Goal: Ask a question

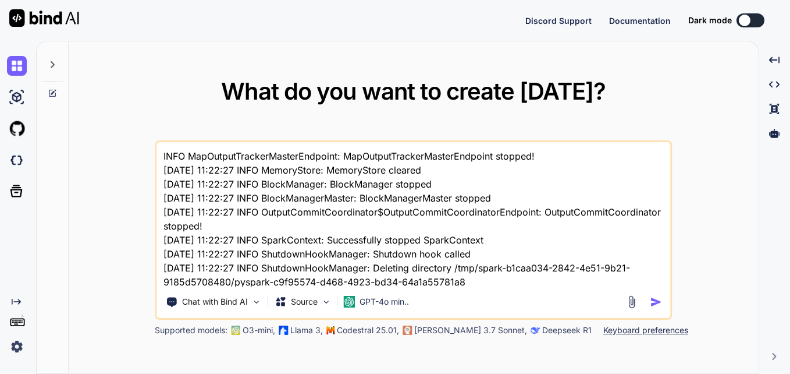
type textarea "x"
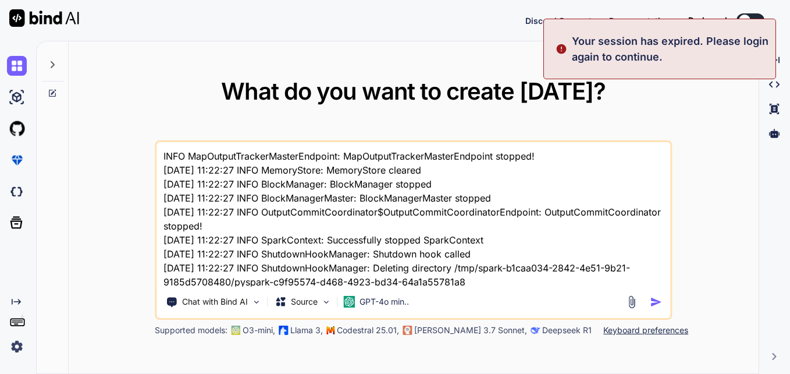
type textarea "x"
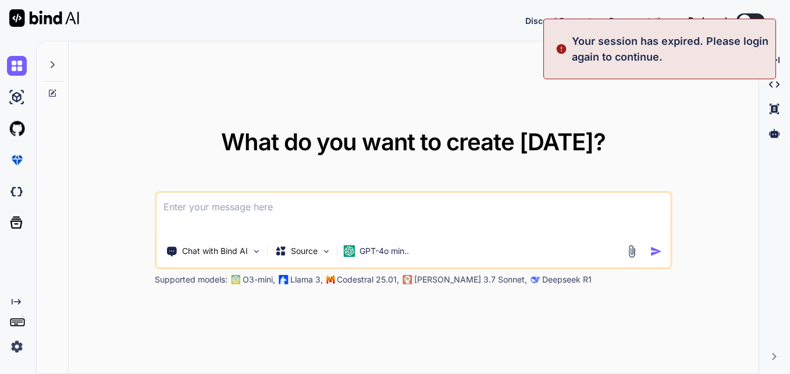
type textarea "pl.col(range_column).str.split("-").list.get(0).strip().cast(pl.Int64).alias("L…"
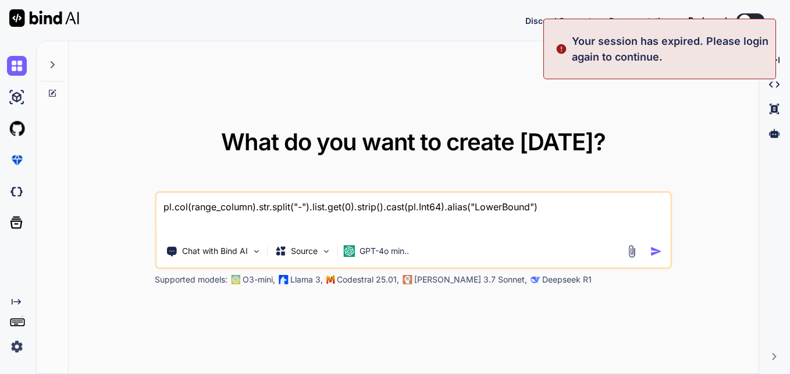
type textarea "x"
type textarea "pl.col(range_column).str.split("-").list.get(0).strip().cast(pl.Int64).alias("L…"
type textarea "x"
type textarea "pl.col(range_column).str.split("-").list.get(0).strip().cast(pl.Int64).alias("L…"
type textarea "x"
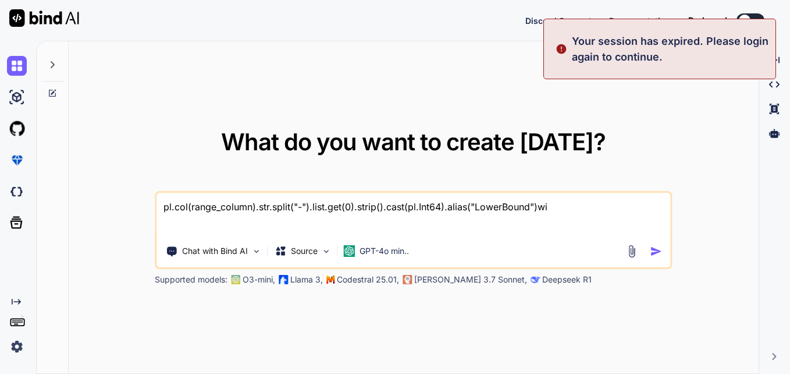
type textarea "pl.col(range_column).str.split("-").list.get(0).strip().cast(pl.Int64).alias("L…"
type textarea "x"
type textarea "pl.col(range_column).str.split("-").list.get(0).strip().cast(pl.Int64).alias("L…"
type textarea "x"
type textarea "pl.col(range_column).str.split("-").list.get(0).strip().cast(pl.Int64).alias("L…"
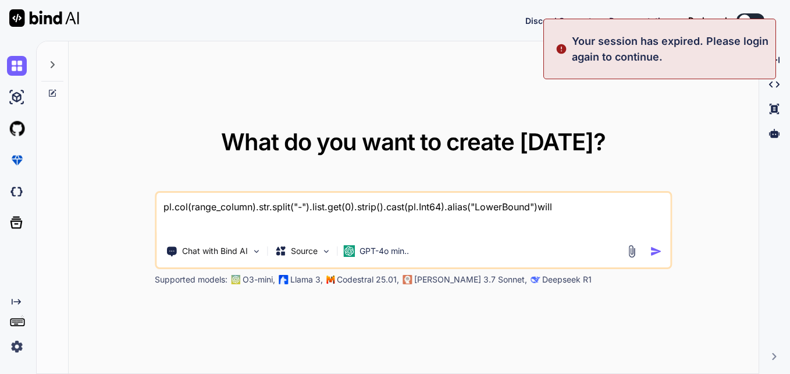
type textarea "x"
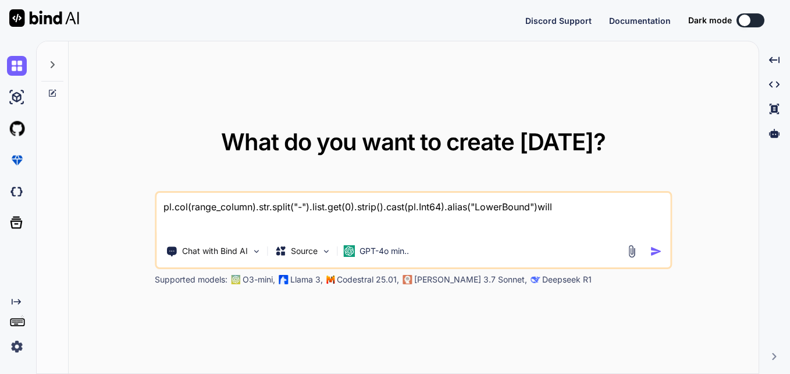
type textarea "pl.col(range_column).str.split("-").list.get(0).strip().cast(pl.Int64).alias("L…"
type textarea "x"
type textarea "pl.col(range_column).str.split("-").list.get(0).strip().cast(pl.Int64).alias("L…"
type textarea "x"
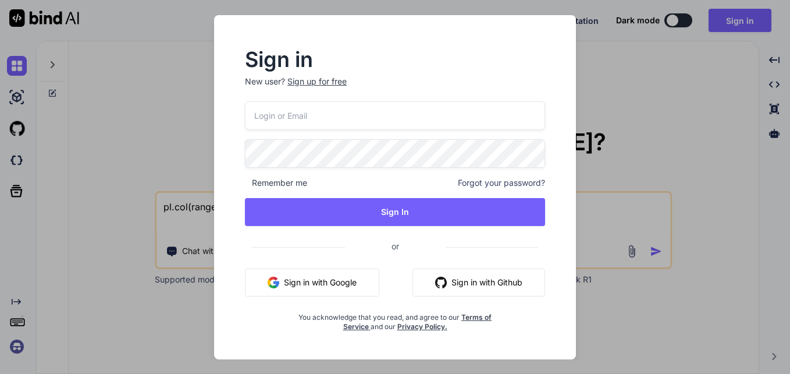
type textarea "pl.col(range_column).str.split("-").list.get(0).strip().cast(pl.Int64).alias("L…"
click at [409, 113] on input "email" at bounding box center [395, 115] width 300 height 29
type input "[EMAIL_ADDRESS][DOMAIN_NAME]"
click at [300, 120] on input "[EMAIL_ADDRESS][DOMAIN_NAME]" at bounding box center [395, 115] width 300 height 29
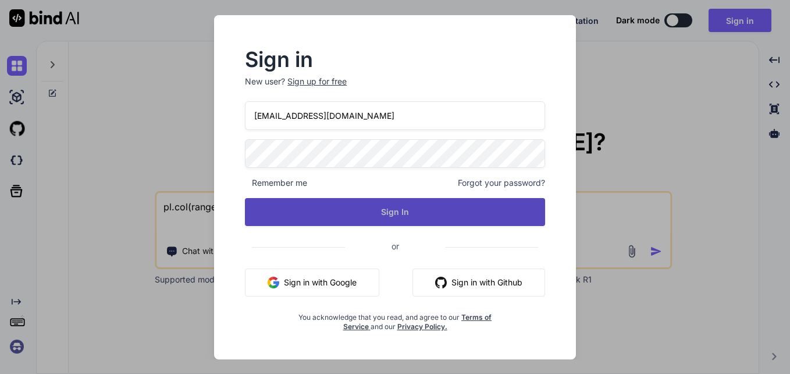
click at [311, 204] on button "Sign In" at bounding box center [395, 212] width 300 height 28
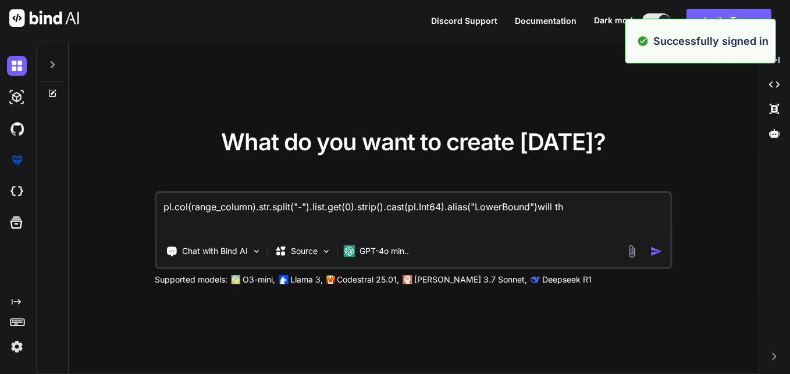
type textarea "x"
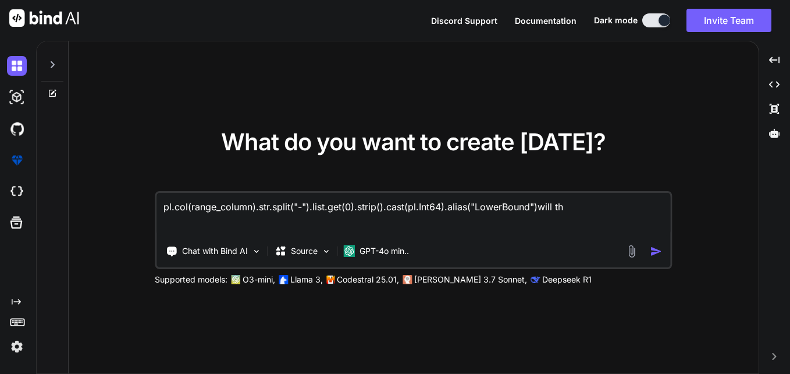
type textarea "pl.col(range_column).str.split("-").list.get(0).strip().cast(pl.Int64).alias("L…"
type textarea "x"
type textarea "pl.col(range_column).str.split("-").list.get(0).strip().cast(pl.Int64).alias("L…"
type textarea "x"
type textarea "pl.col(range_column).str.split("-").list.get(0).strip().cast(pl.Int64).alias("L…"
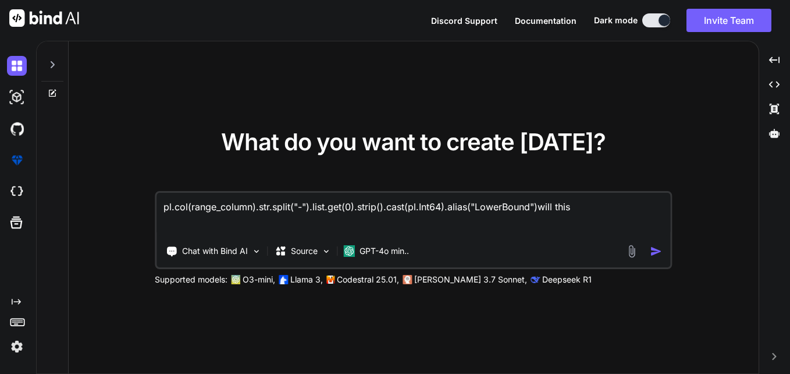
type textarea "x"
type textarea "pl.col(range_column).str.split("-").list.get(0).strip().cast(pl.Int64).alias("L…"
type textarea "x"
type textarea "pl.col(range_column).str.split("-").list.get(0).strip().cast(pl.Int64).alias("L…"
type textarea "x"
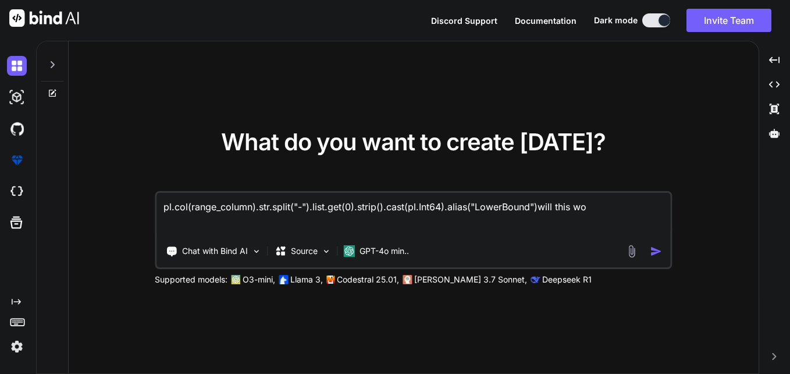
type textarea "pl.col(range_column).str.split("-").list.get(0).strip().cast(pl.Int64).alias("L…"
type textarea "x"
type textarea "pl.col(range_column).str.split("-").list.get(0).strip().cast(pl.Int64).alias("L…"
type textarea "x"
type textarea "pl.col(range_column).str.split("-").list.get(0).strip().cast(pl.Int64).alias("L…"
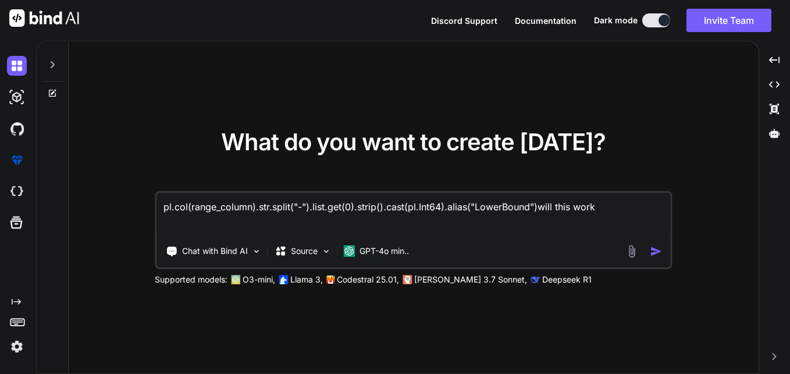
type textarea "x"
type textarea "pl.col(range_column).str.split("-").list.get(0).strip().cast(pl.Int64).alias("L…"
type textarea "x"
type textarea "pl.col(range_column).str.split("-").list.get(0).strip().cast(pl.Int64).alias("L…"
type textarea "x"
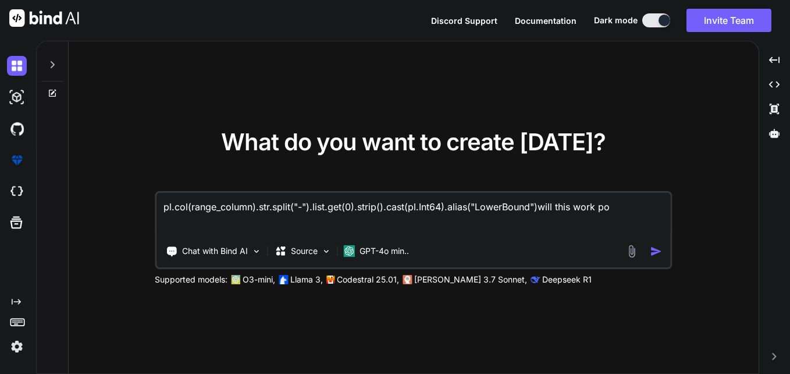
type textarea "pl.col(range_column).str.split("-").list.get(0).strip().cast(pl.Int64).alias("L…"
type textarea "x"
type textarea "pl.col(range_column).str.split("-").list.get(0).strip().cast(pl.Int64).alias("L…"
type textarea "x"
type textarea "pl.col(range_column).str.split("-").list.get(0).strip().cast(pl.Int64).alias("L…"
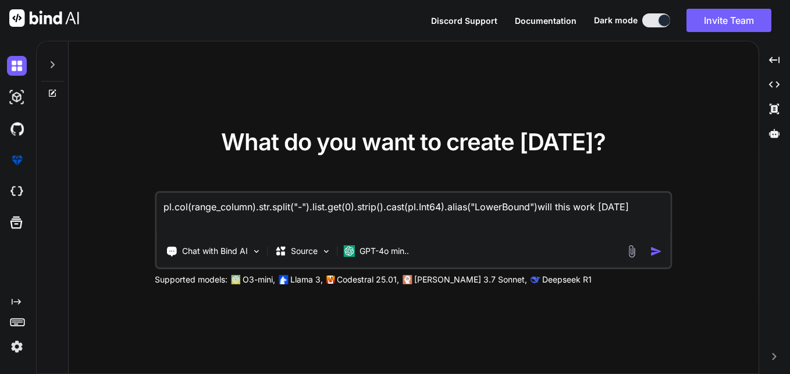
type textarea "x"
type textarea "pl.col(range_column).str.split("-").list.get(0).strip().cast(pl.Int64).alias("L…"
type textarea "x"
type textarea "pl.col(range_column).str.split("-").list.get(0).strip().cast(pl.Int64).alias("L…"
type textarea "x"
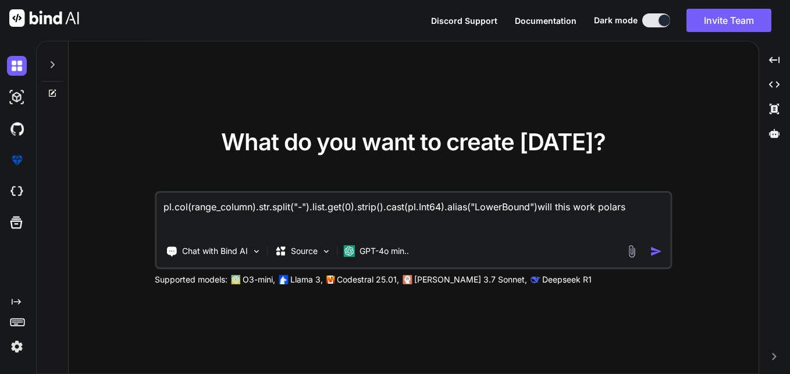
type textarea "pl.col(range_column).str.split("-").list.get(0).strip().cast(pl.Int64).alias("L…"
type textarea "x"
type textarea "pl.col(range_column).str.split("-").list.get(0).strip().cast(pl.Int64).alias("L…"
type textarea "x"
type textarea "pl.col(range_column).str.split("-").list.get(0).strip().cast(pl.Int64).alias("L…"
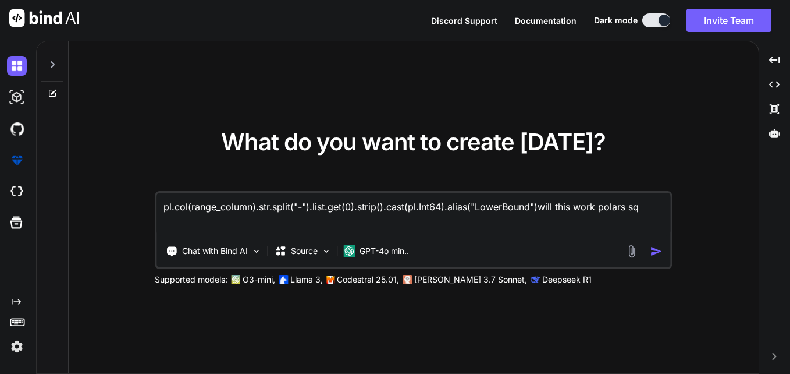
type textarea "x"
type textarea "pl.col(range_column).str.split("-").list.get(0).strip().cast(pl.Int64).alias("L…"
type textarea "x"
type textarea "pl.col(range_column).str.split("-").list.get(0).strip().cast(pl.Int64).alias("L…"
type textarea "x"
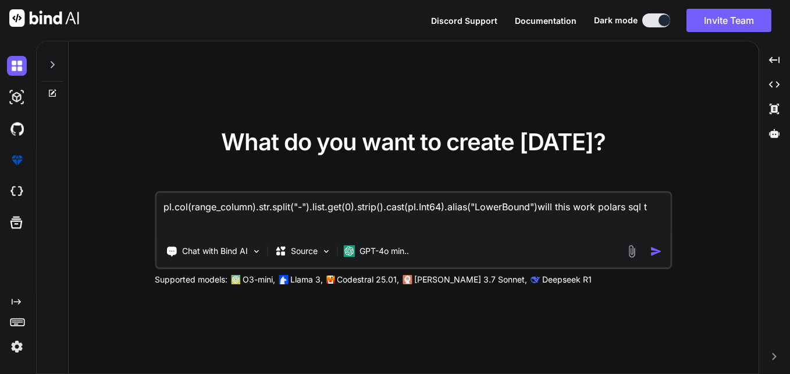
type textarea "pl.col(range_column).str.split("-").list.get(0).strip().cast(pl.Int64).alias("L…"
type textarea "x"
type textarea "pl.col(range_column).str.split("-").list.get(0).strip().cast(pl.Int64).alias("L…"
type textarea "x"
type textarea "pl.col(range_column).str.split("-").list.get(0).strip().cast(pl.Int64).alias("L…"
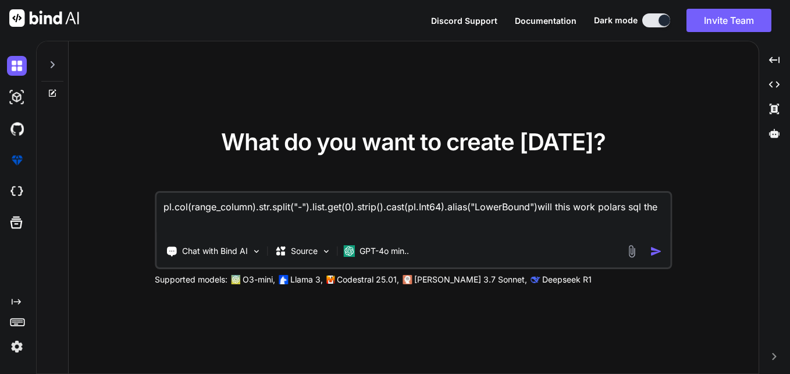
type textarea "x"
type textarea "pl.col(range_column).str.split("-").list.get(0).strip().cast(pl.Int64).alias("L…"
type textarea "x"
type textarea "pl.col(range_column).str.split("-").list.get(0).strip().cast(pl.Int64).alias("L…"
type textarea "x"
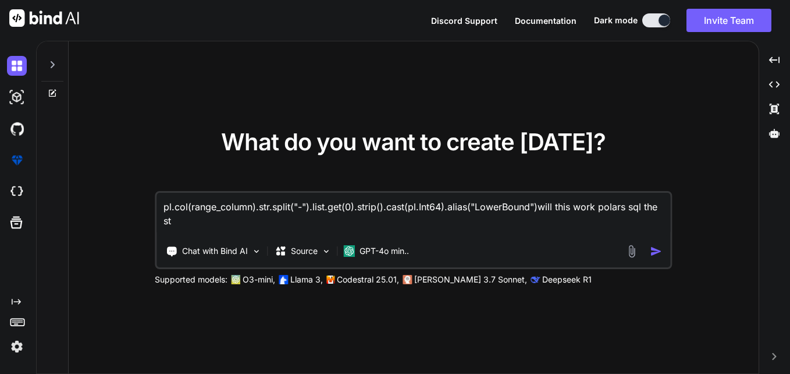
type textarea "pl.col(range_column).str.split("-").list.get(0).strip().cast(pl.Int64).alias("L…"
type textarea "x"
type textarea "pl.col(range_column).str.split("-").list.get(0).strip().cast(pl.Int64).alias("L…"
type textarea "x"
type textarea "pl.col(range_column).str.split("-").list.get(0).strip().cast(pl.Int64).alias("L…"
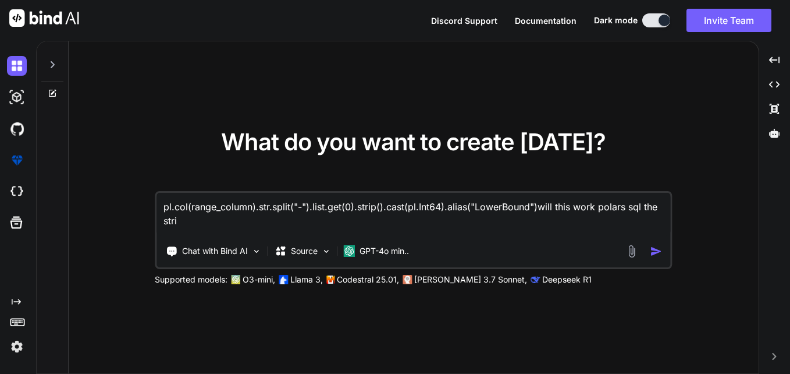
type textarea "x"
type textarea "pl.col(range_column).str.split("-").list.get(0).strip().cast(pl.Int64).alias("L…"
type textarea "x"
type textarea "pl.col(range_column).str.split("-").list.get(0).strip().cast(pl.Int64).alias("L…"
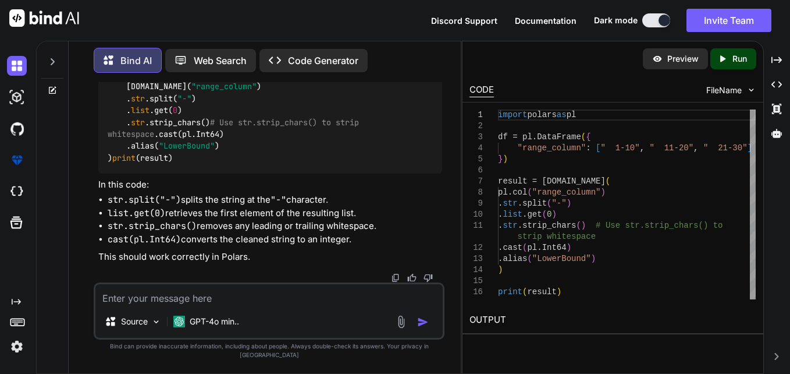
scroll to position [311, 0]
click at [372, 297] on textarea at bounding box center [268, 294] width 347 height 21
type textarea "x"
type textarea "w"
type textarea "x"
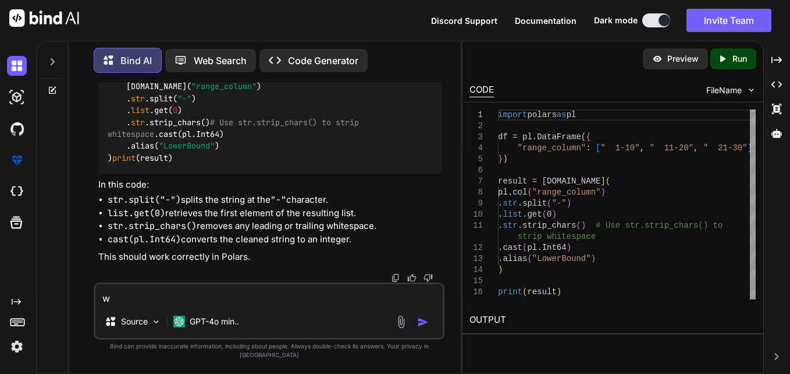
type textarea "wi"
type textarea "x"
type textarea "wil"
type textarea "x"
type textarea "will"
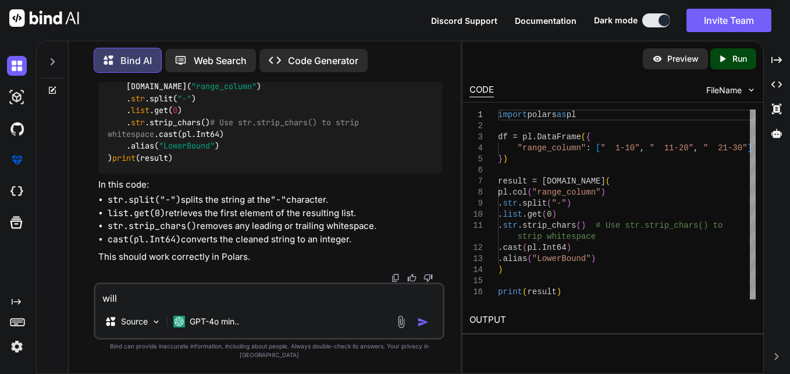
type textarea "x"
type textarea "will"
type textarea "x"
type textarea "will s"
type textarea "x"
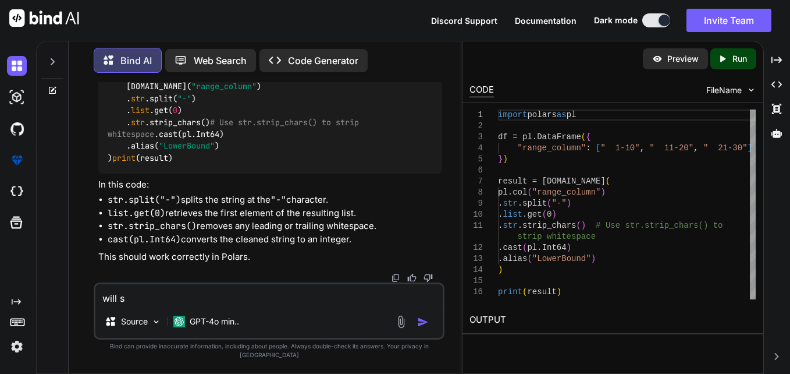
type textarea "will sr"
type textarea "x"
type textarea "will sre"
type textarea "x"
type textarea "will sr"
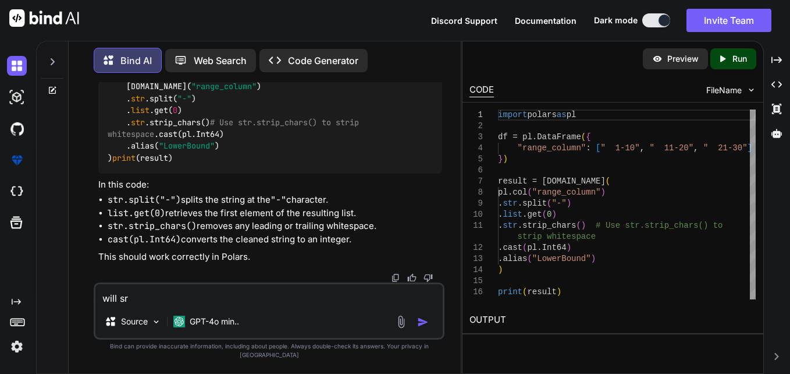
type textarea "x"
type textarea "will s"
type textarea "x"
type textarea "will st"
type textarea "x"
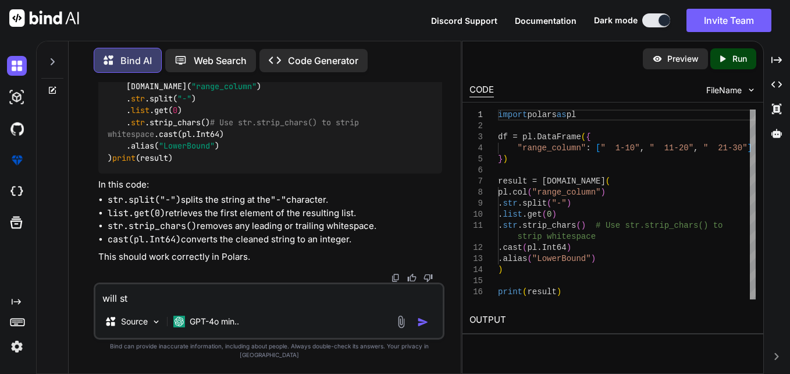
type textarea "will str"
type textarea "x"
type textarea "will str."
type textarea "x"
type textarea "will str.s"
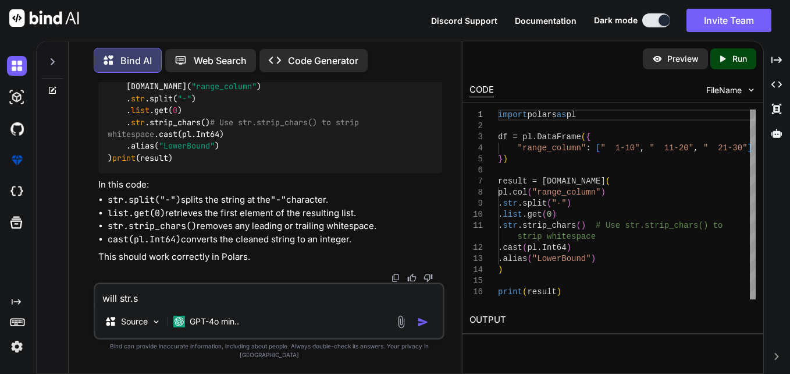
type textarea "x"
type textarea "will [DOMAIN_NAME]"
type textarea "x"
type textarea "will str.str"
type textarea "x"
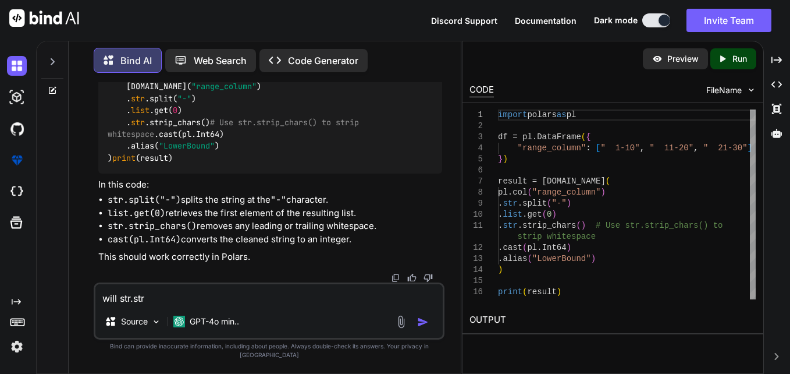
type textarea "will [DOMAIN_NAME]"
type textarea "x"
type textarea "will str.sti"
type textarea "x"
type textarea "will str.stip"
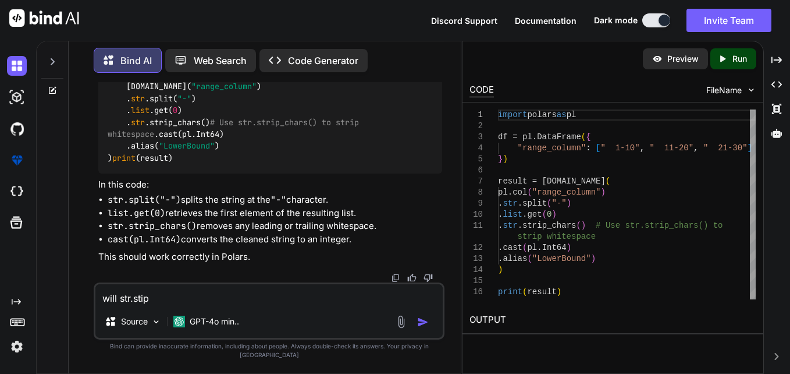
type textarea "x"
type textarea "will str.stip("
type textarea "x"
type textarea "will str.stip()"
type textarea "x"
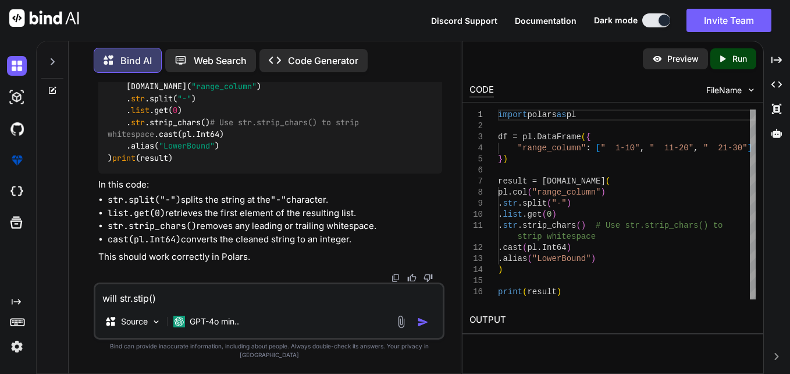
type textarea "will str.stip()"
type textarea "x"
type textarea "will str.stip() w"
type textarea "x"
type textarea "will str.stip() wi"
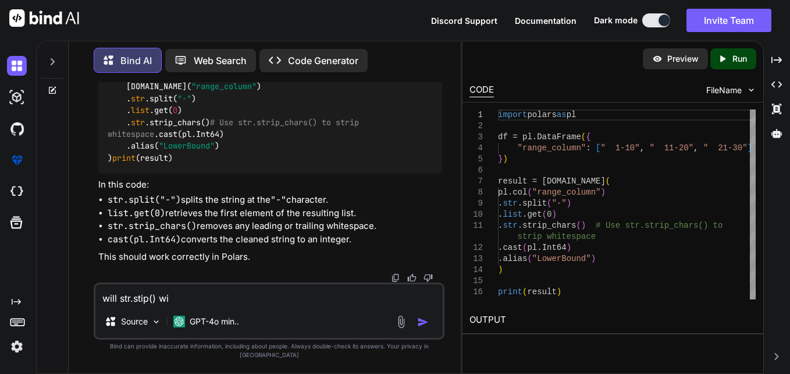
type textarea "x"
type textarea "will str.stip() wil"
type textarea "x"
type textarea "will str.stip() will"
type textarea "x"
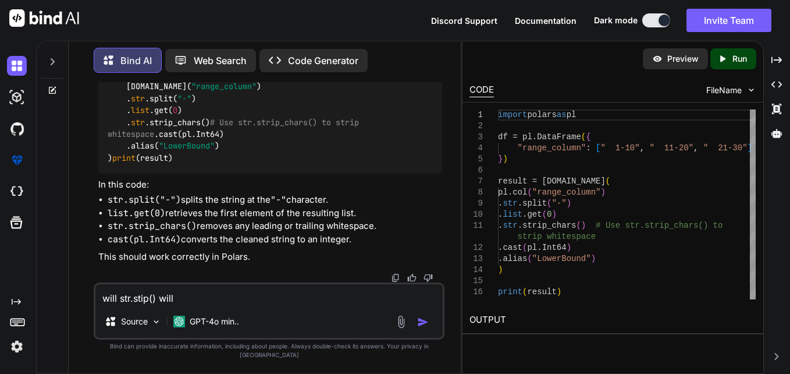
type textarea "will str.stip() will"
type textarea "x"
type textarea "will str.stip() will n"
type textarea "x"
type textarea "will str.stip() will no"
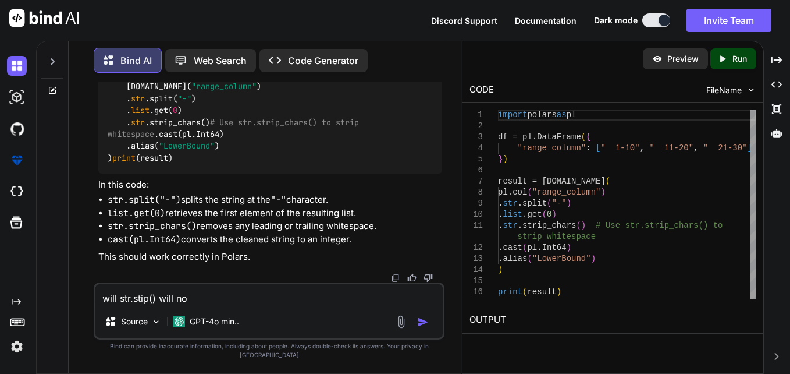
type textarea "x"
type textarea "will str.stip() will no"
type textarea "x"
type textarea "will str.stip() will no w"
type textarea "x"
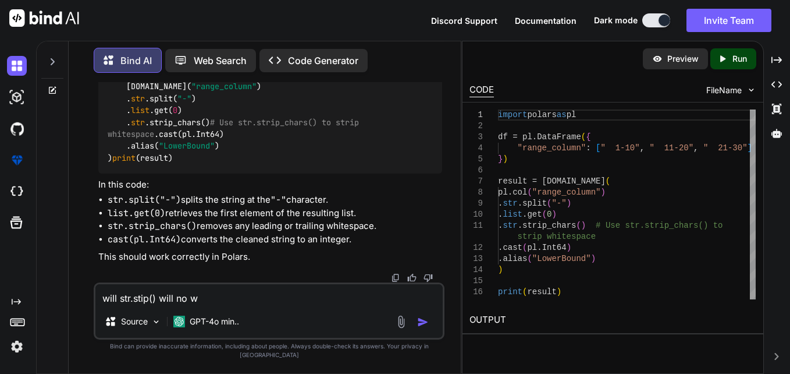
type textarea "will str.stip() will no wo"
type textarea "x"
type textarea "will str.stip() will no wok"
type textarea "x"
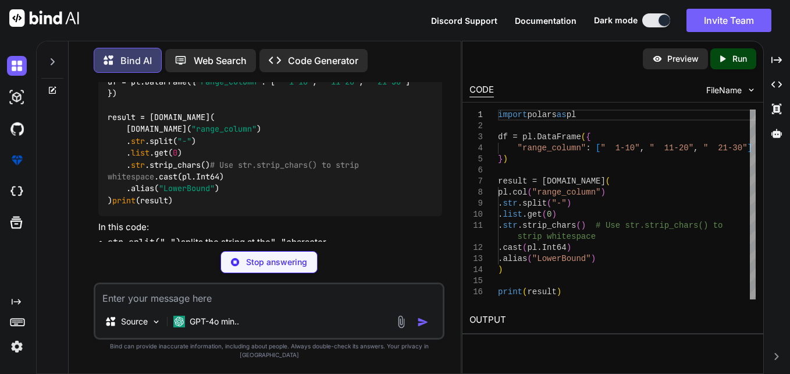
scroll to position [236, 0]
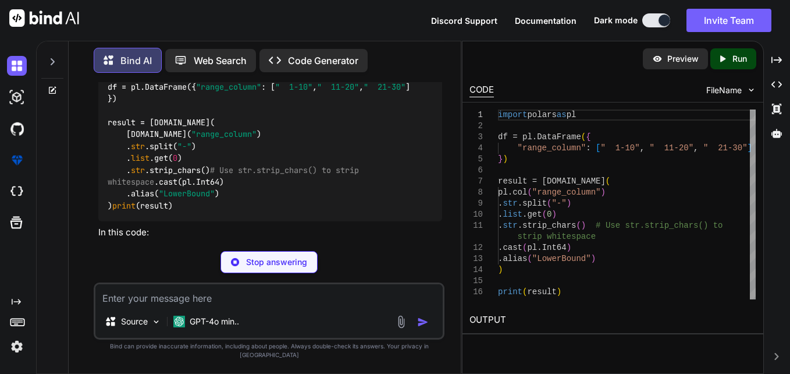
type textarea "x"
type textarea ".str.strip_chars() # Use str.strip_chars() instead of str.strip() .cast(pl.Int6…"
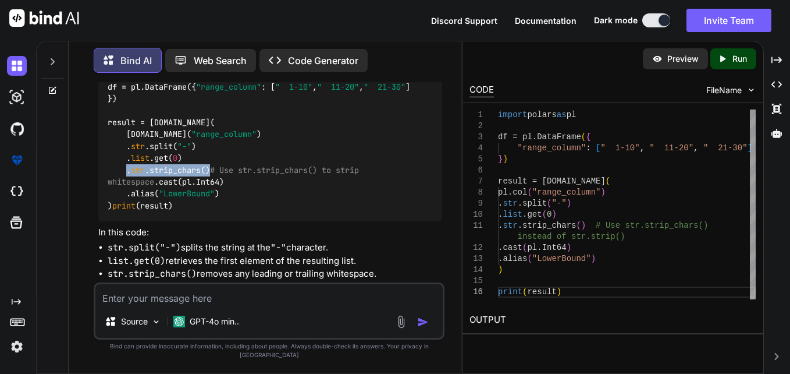
drag, startPoint x: 215, startPoint y: 181, endPoint x: 129, endPoint y: 184, distance: 86.2
click at [129, 184] on code "import polars as pl df = pl.DataFrame({ "range_column" : [ " 1-10" , " 11-20" ,…" at bounding box center [259, 134] width 303 height 154
copy code ". str .strip_chars()"
click at [187, 221] on div "import polars as pl df = pl.DataFrame({ "range_column" : [ " 1-10" , " 11-20" ,…" at bounding box center [270, 134] width 344 height 173
